Goal: Complete application form

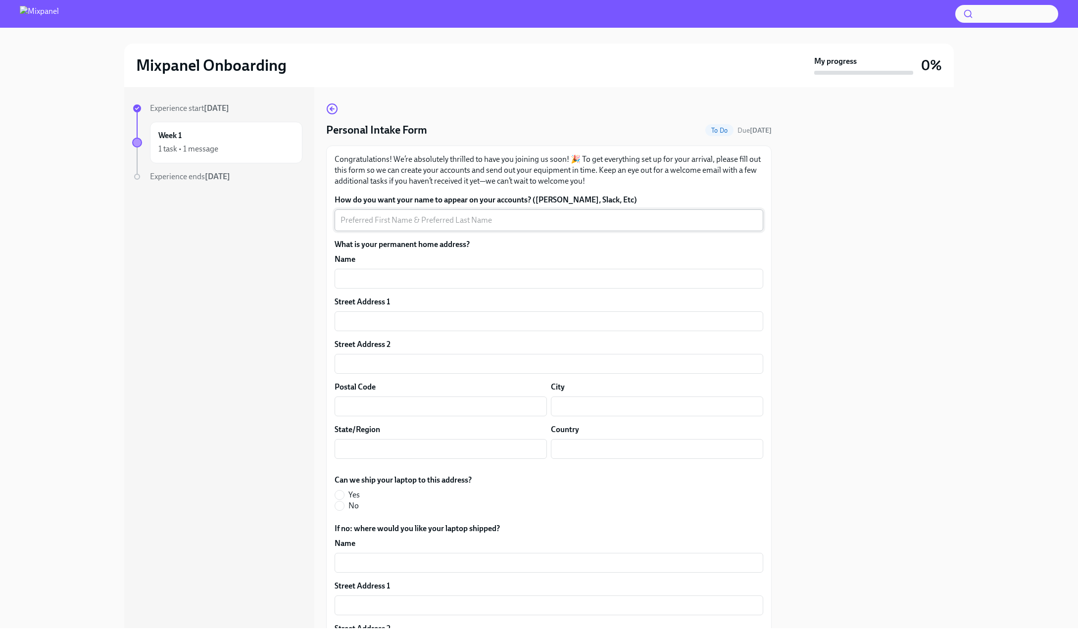
click at [384, 223] on textarea "How do you want your name to appear on your accounts? ([PERSON_NAME], Slack, Et…" at bounding box center [549, 220] width 417 height 12
type textarea "[PERSON_NAME]"
click at [444, 275] on input "[PERSON_NAME]" at bounding box center [545, 279] width 429 height 20
type input "[PERSON_NAME]"
click at [419, 327] on input "text" at bounding box center [545, 321] width 429 height 20
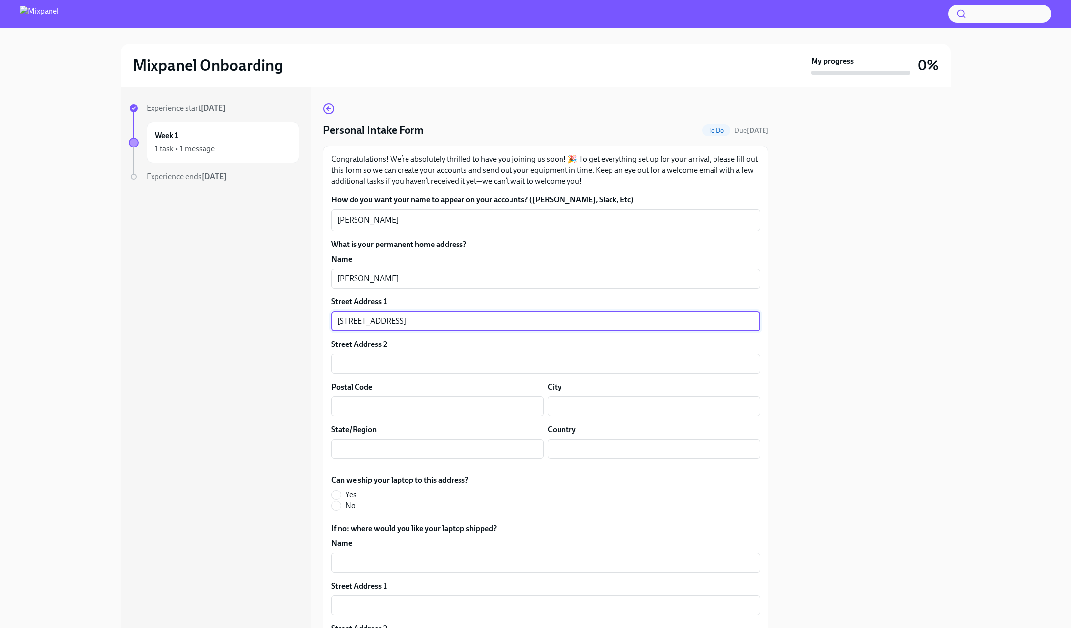
type input "[STREET_ADDRESS]"
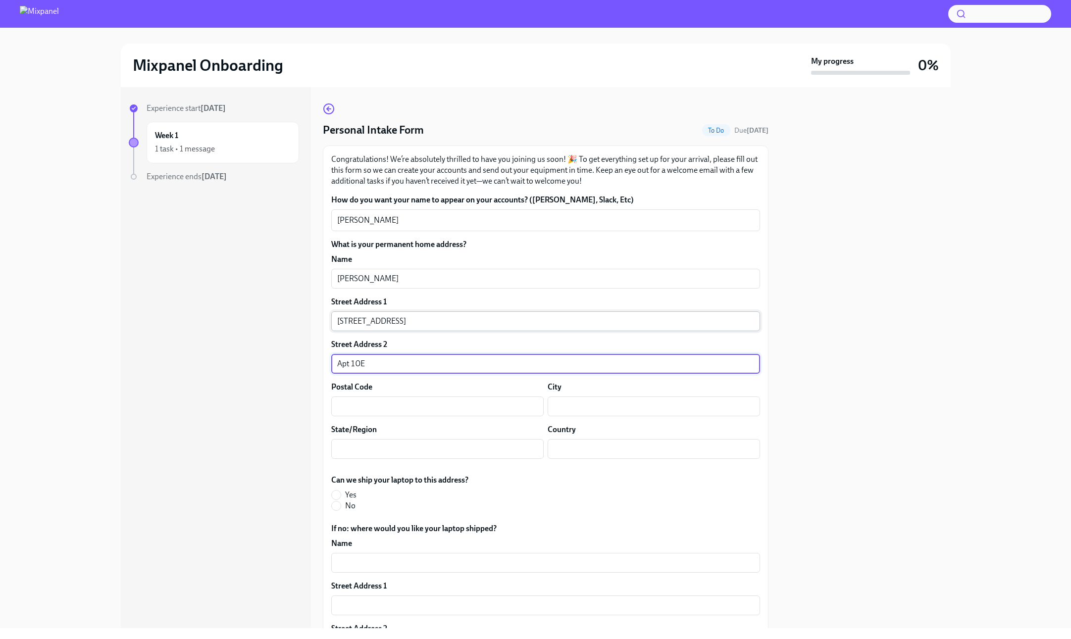
type input "Apt 10E"
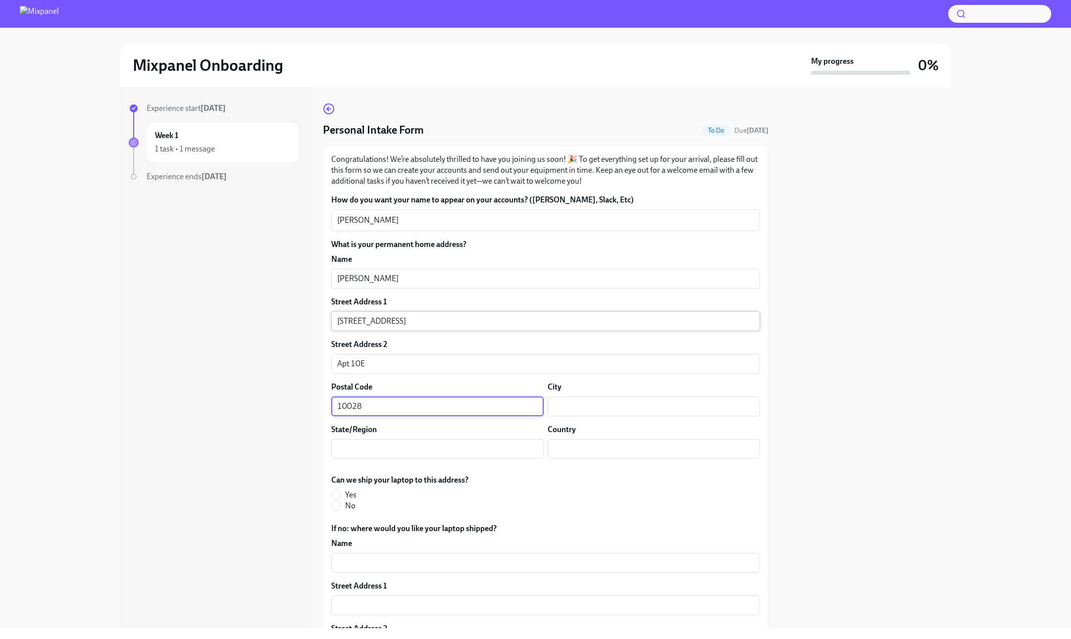
type input "10028"
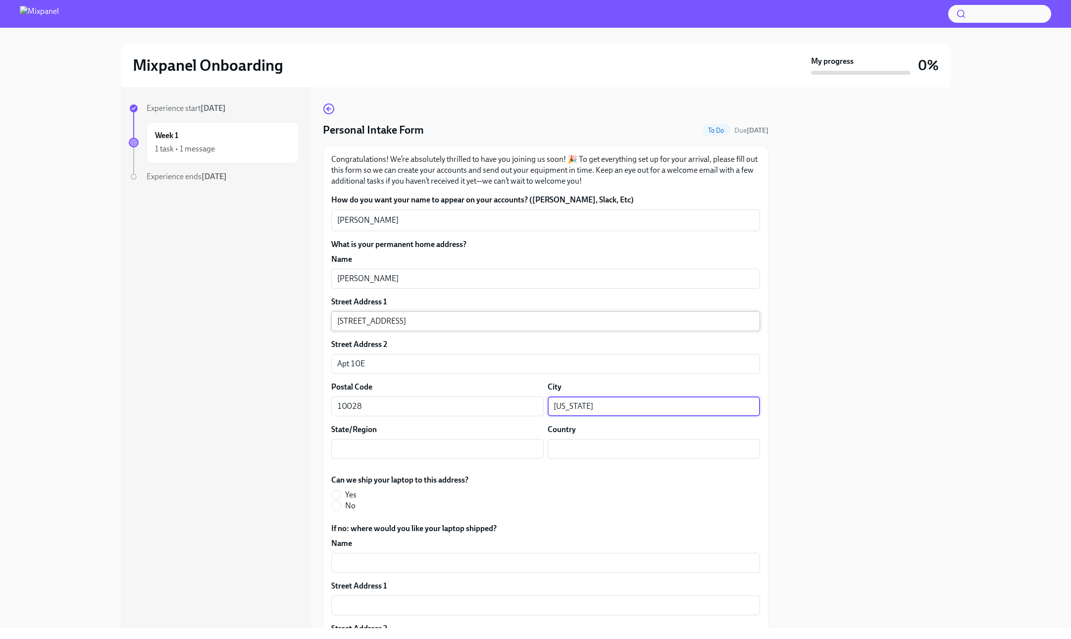
type input "[US_STATE]"
type input "[GEOGRAPHIC_DATA]"
click at [343, 496] on label "Yes" at bounding box center [395, 495] width 129 height 11
click at [341, 496] on input "Yes" at bounding box center [336, 495] width 9 height 9
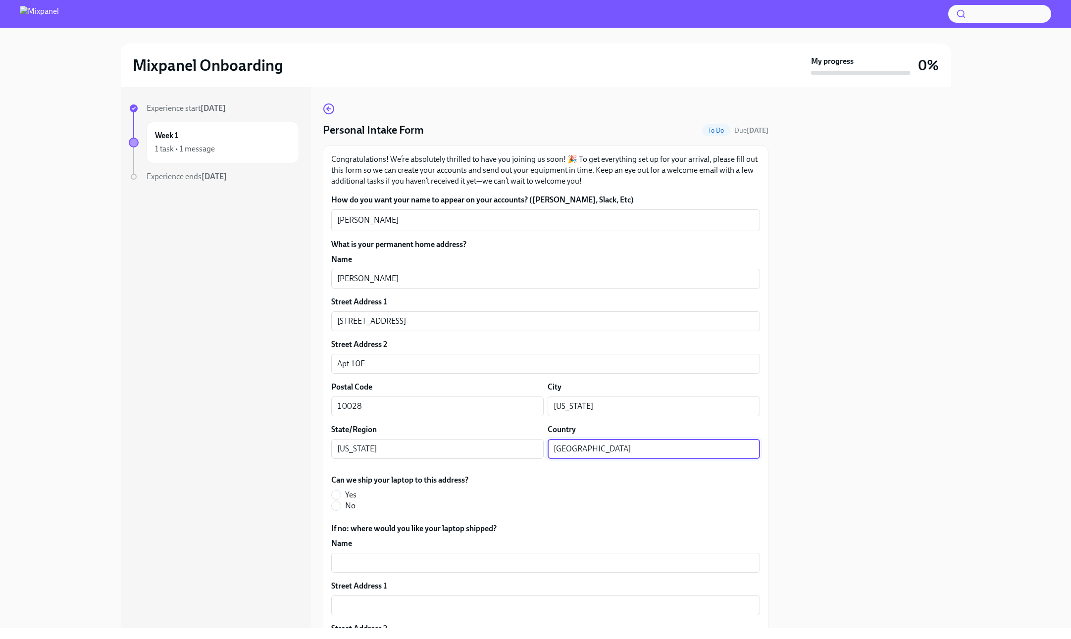
radio input "true"
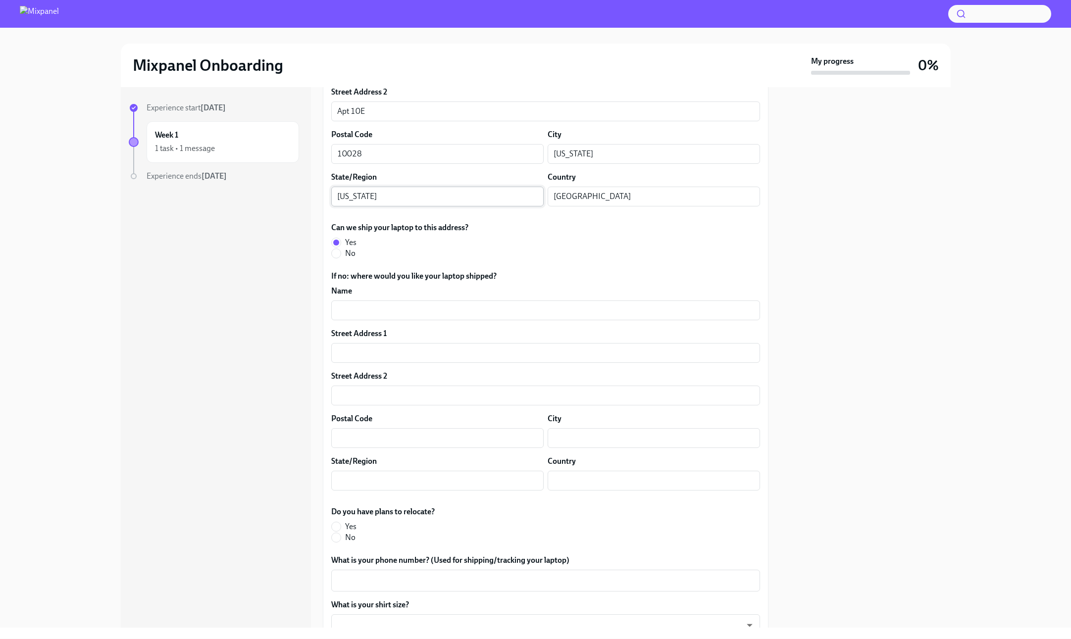
scroll to position [327, 0]
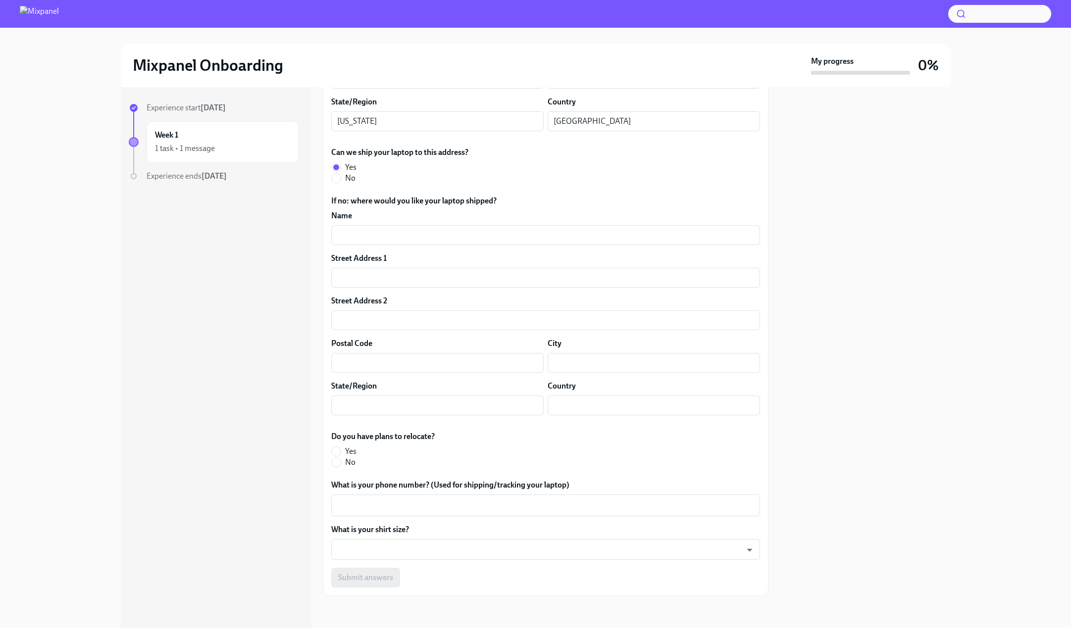
click at [343, 452] on label "Yes" at bounding box center [379, 451] width 96 height 11
click at [341, 452] on input "Yes" at bounding box center [336, 451] width 9 height 9
radio input "true"
click at [424, 498] on div "x ​" at bounding box center [545, 506] width 429 height 22
type textarea "2034707679"
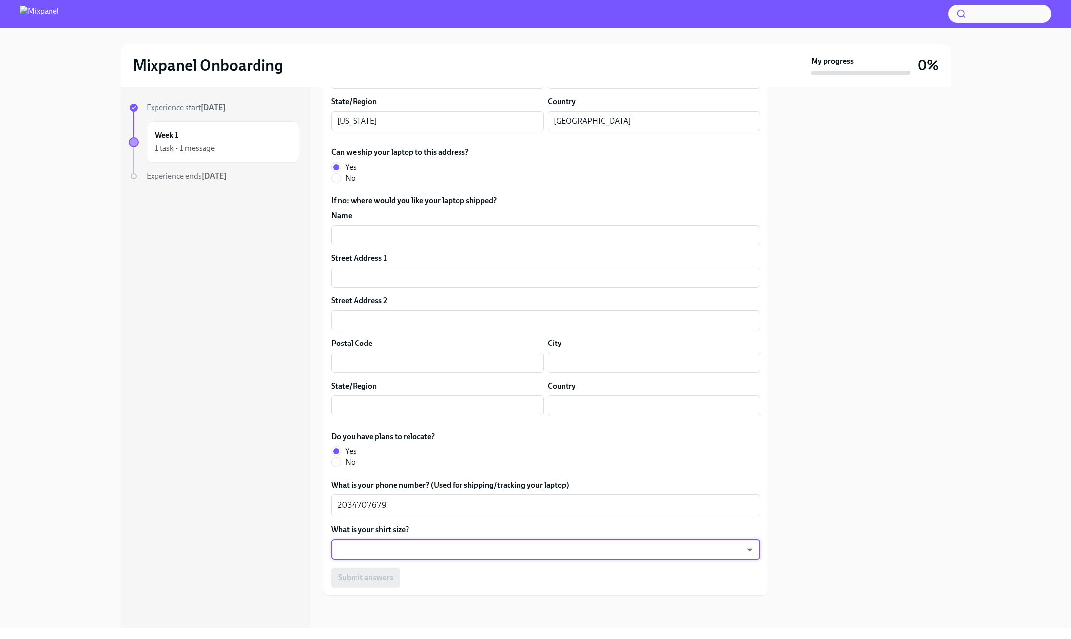
click at [477, 545] on body "Mixpanel Onboarding My progress 0% Experience start [DATE] Week 1 1 task • 1 me…" at bounding box center [535, 319] width 1071 height 639
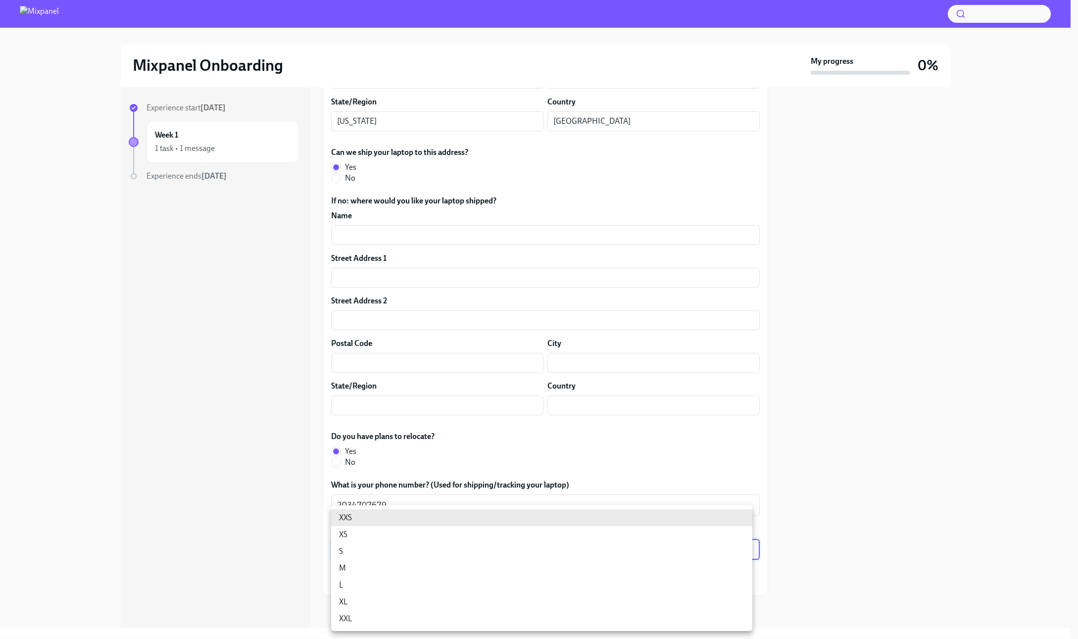
click at [423, 576] on li "M" at bounding box center [541, 568] width 421 height 17
type input "18gyGN_Um"
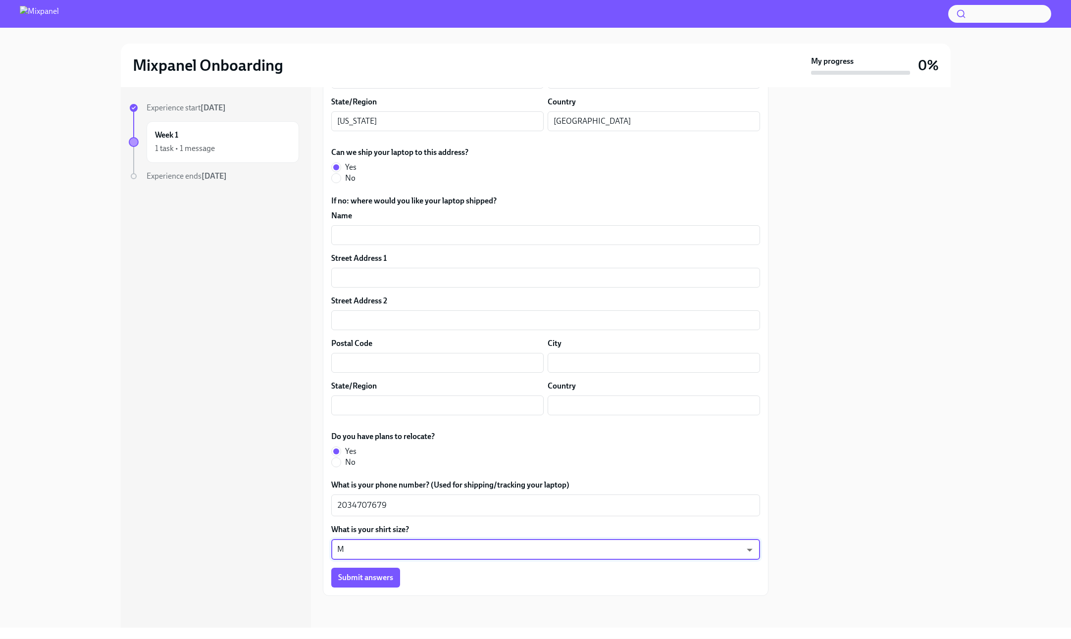
click at [443, 593] on div "Congratulations! We’re absolutely thrilled to have you joining us soon! 🎉 To ge…" at bounding box center [546, 207] width 446 height 778
click at [369, 576] on span "Submit answers" at bounding box center [365, 578] width 55 height 10
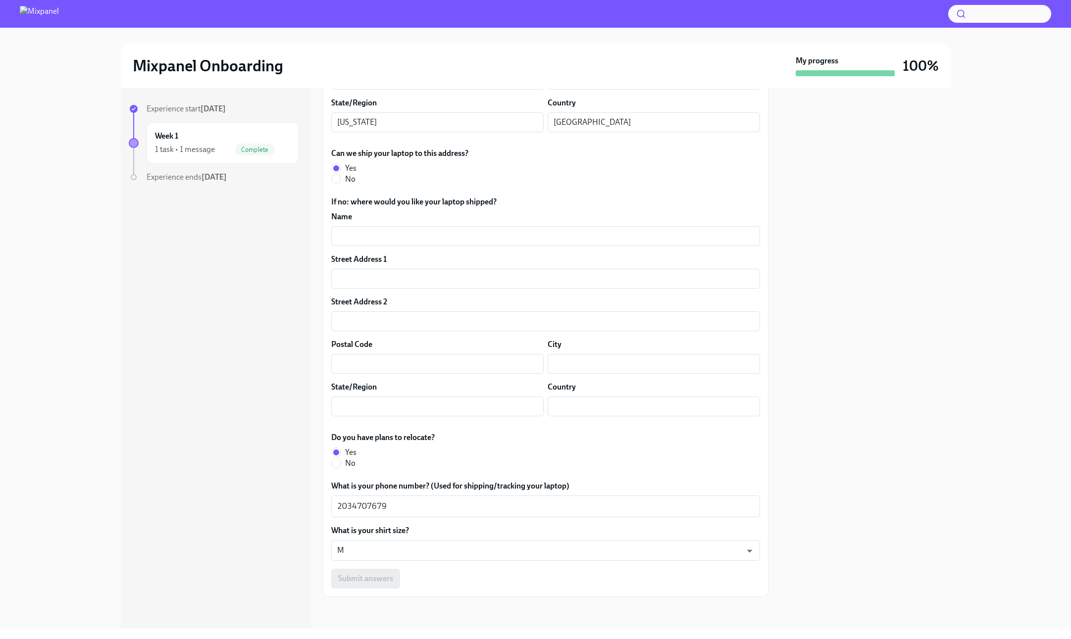
click at [238, 189] on div "Experience start [DATE] Week 1 1 task • 1 message Complete Experience ends [DAT…" at bounding box center [214, 162] width 170 height 119
